Goal: Check status: Check status

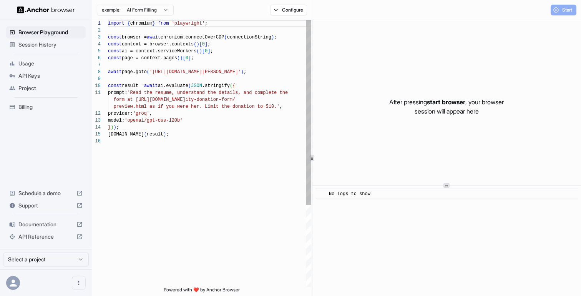
scroll to position [69, 0]
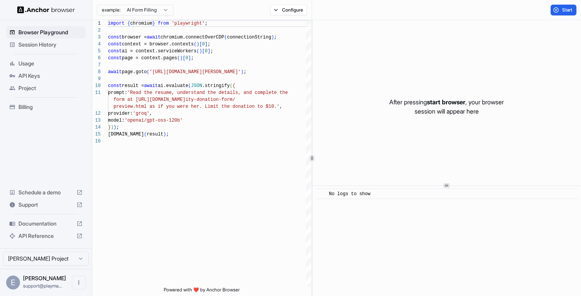
click at [66, 50] on div "Session History" at bounding box center [46, 44] width 80 height 12
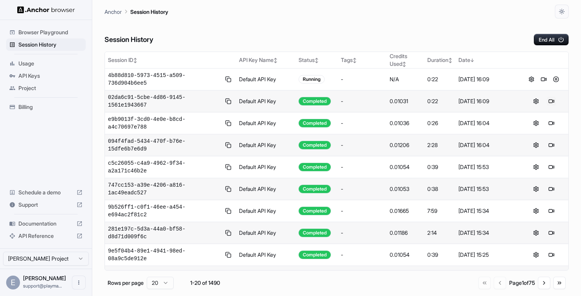
click at [551, 103] on button at bounding box center [551, 100] width 9 height 9
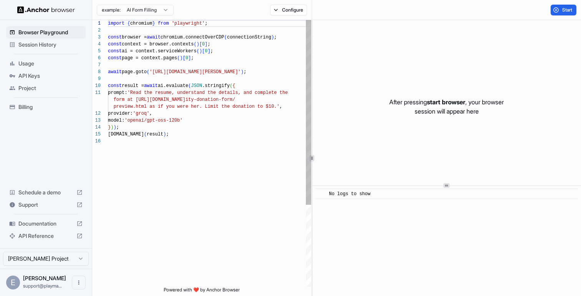
scroll to position [69, 0]
click at [61, 43] on span "Session History" at bounding box center [50, 45] width 64 height 8
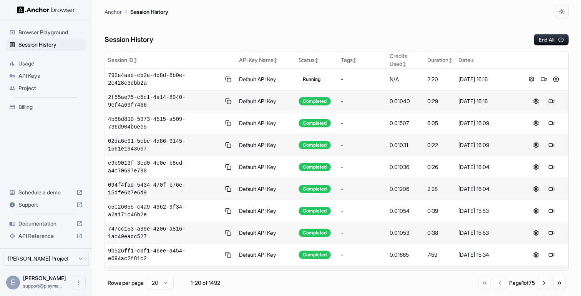
click at [549, 99] on button at bounding box center [551, 100] width 9 height 9
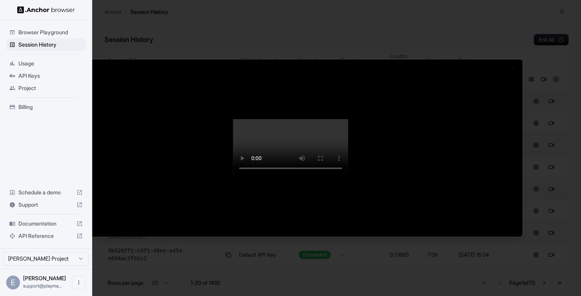
click at [567, 59] on div at bounding box center [290, 148] width 581 height 296
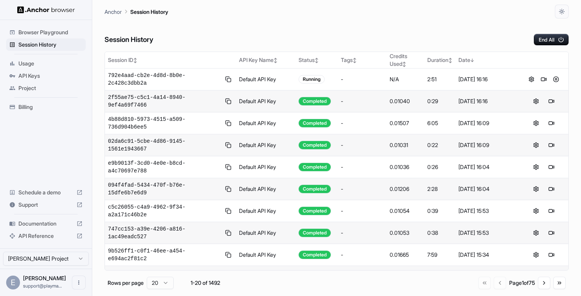
click at [395, 43] on div "Session History End All" at bounding box center [337, 31] width 464 height 27
click at [394, 43] on div "Session History End All" at bounding box center [337, 31] width 464 height 27
click at [404, 31] on div "Session History End All" at bounding box center [337, 31] width 464 height 27
click at [453, 47] on div "Session History End All Session ID ↕ API Key Name ↕ Status ↕ Tags ↕ Credits Use…" at bounding box center [337, 156] width 464 height 277
